Goal: Download file/media

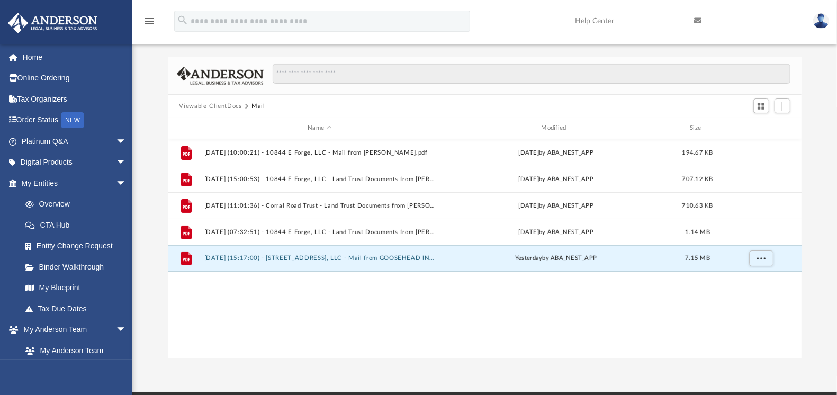
scroll to position [230, 624]
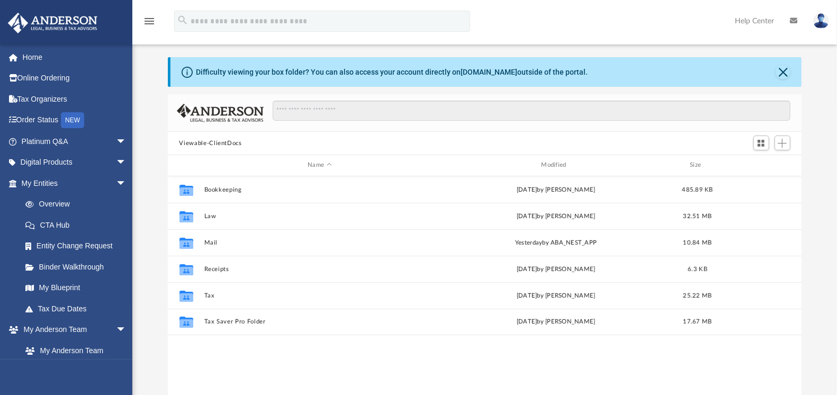
scroll to position [230, 624]
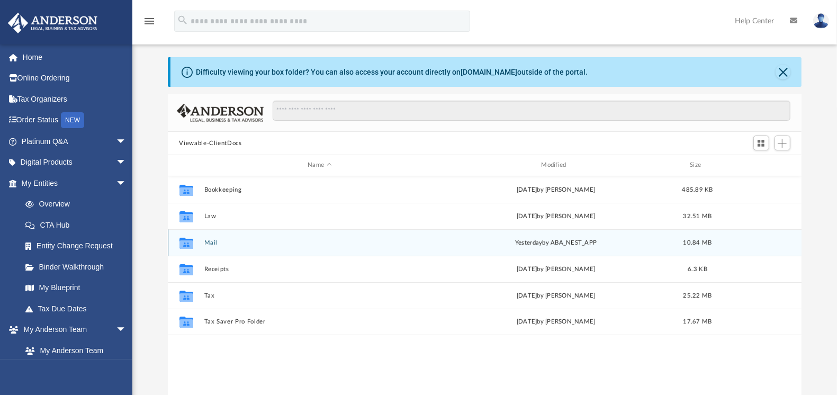
click at [206, 239] on button "Mail" at bounding box center [319, 242] width 231 height 7
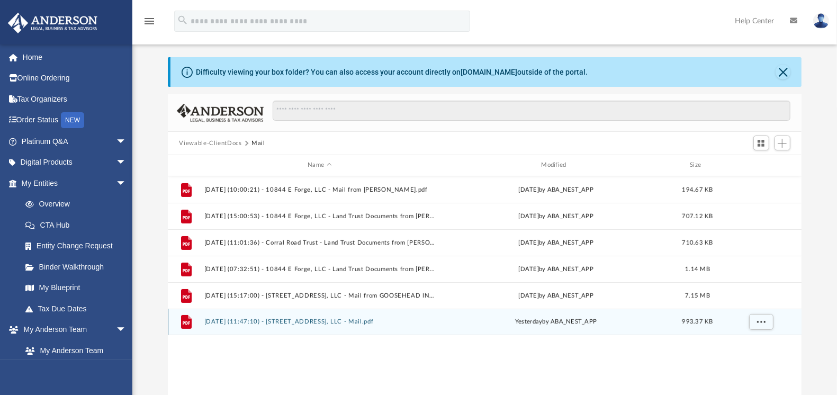
click at [348, 318] on button "2025.08.22 (11:47:10) - 712 Congress Street, LLC - Mail.pdf" at bounding box center [319, 321] width 231 height 7
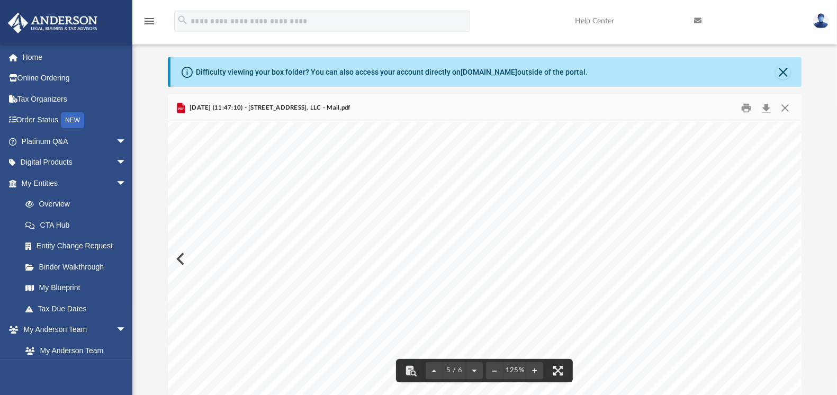
scroll to position [3267, 0]
click at [784, 69] on button "Close" at bounding box center [783, 72] width 15 height 15
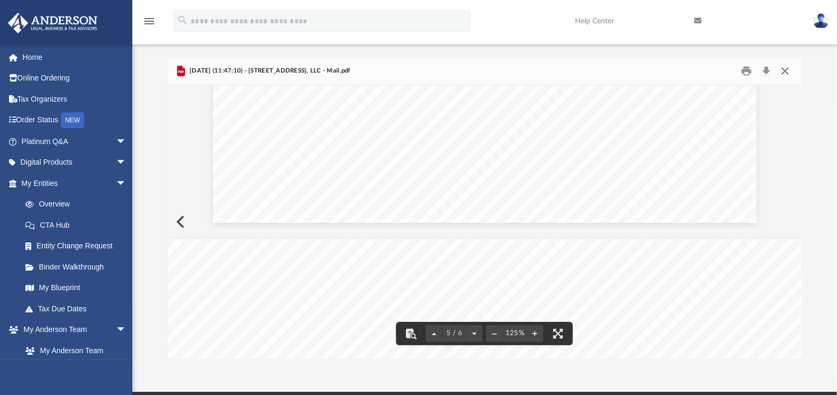
click at [791, 68] on button "Close" at bounding box center [785, 71] width 19 height 16
